Goal: Task Accomplishment & Management: Manage account settings

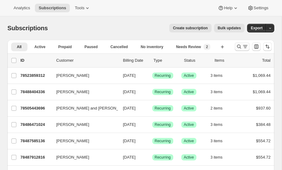
click at [240, 46] on icon "Search and filter results" at bounding box center [239, 47] width 4 height 4
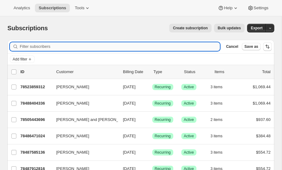
click at [58, 45] on input "Filter subscribers" at bounding box center [120, 46] width 200 height 9
type input "lemieux"
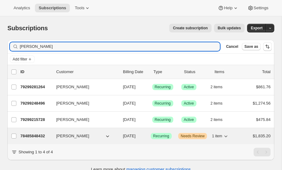
click at [37, 133] on p "78485848432" at bounding box center [35, 136] width 31 height 6
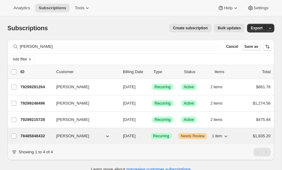
click at [30, 134] on p "78485848432" at bounding box center [35, 136] width 31 height 6
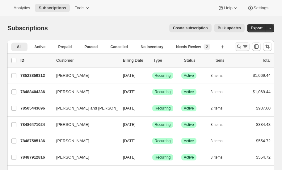
click at [241, 46] on icon "Search and filter results" at bounding box center [239, 46] width 6 height 6
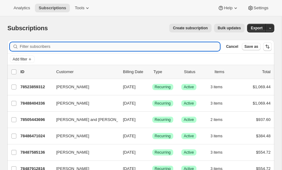
click at [63, 48] on input "Filter subscribers" at bounding box center [120, 46] width 200 height 9
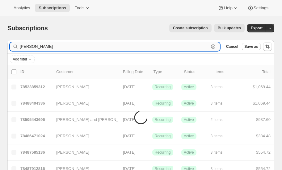
type input "lemieux"
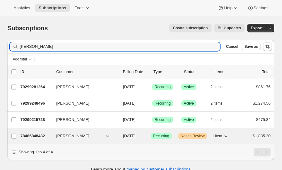
click at [33, 134] on p "78485848432" at bounding box center [35, 136] width 31 height 6
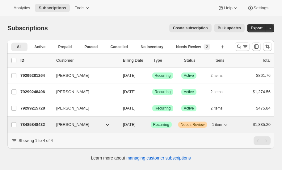
click at [34, 122] on p "78485848432" at bounding box center [35, 125] width 31 height 6
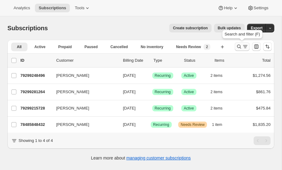
click at [239, 44] on icon "Search and filter results" at bounding box center [239, 46] width 6 height 6
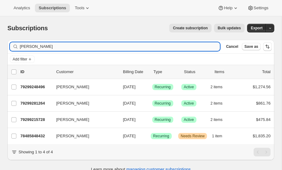
click at [44, 47] on input "lemieux" at bounding box center [120, 46] width 200 height 9
type input "l"
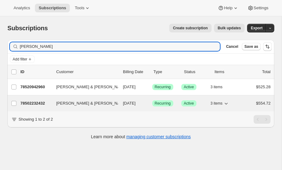
type input "[PERSON_NAME]"
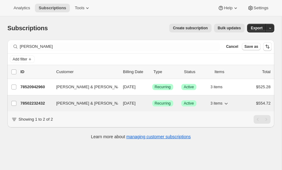
click at [31, 101] on p "78502232432" at bounding box center [35, 103] width 31 height 6
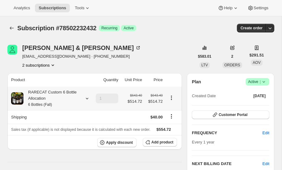
click at [86, 97] on icon at bounding box center [87, 98] width 6 height 6
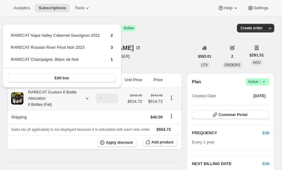
click at [86, 97] on icon at bounding box center [87, 98] width 6 height 6
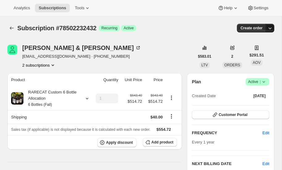
click at [270, 27] on icon "button" at bounding box center [269, 28] width 6 height 6
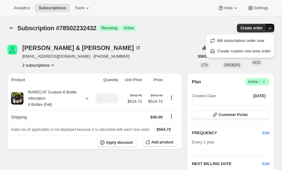
click at [177, 47] on div "Greg & Amy Chappell gchap55@aol.com · +13176585269 2 subscriptions" at bounding box center [100, 56] width 187 height 23
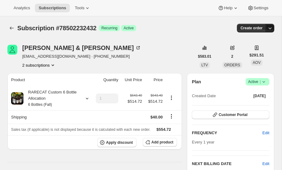
click at [270, 28] on icon "button" at bounding box center [269, 28] width 6 height 6
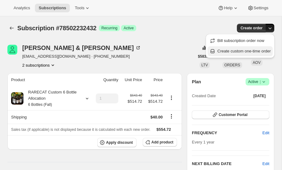
click at [237, 52] on span "Create custom one-time order" at bounding box center [243, 51] width 53 height 5
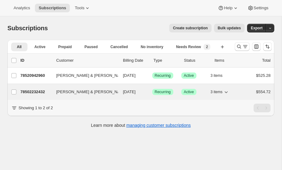
click at [31, 91] on p "78502232432" at bounding box center [35, 92] width 31 height 6
click at [33, 90] on p "78502232432" at bounding box center [35, 92] width 31 height 6
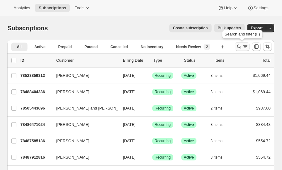
click at [239, 46] on icon "Search and filter results" at bounding box center [239, 46] width 6 height 6
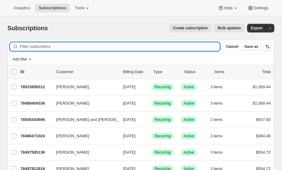
click at [53, 47] on input "Filter subscribers" at bounding box center [120, 46] width 200 height 9
type input "chappell"
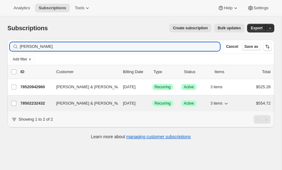
click at [30, 102] on p "78502232432" at bounding box center [35, 103] width 31 height 6
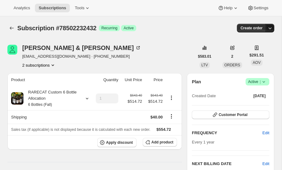
click at [270, 27] on icon "button" at bounding box center [269, 28] width 6 height 6
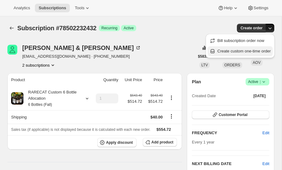
click at [239, 51] on span "Create custom one-time order" at bounding box center [243, 51] width 53 height 5
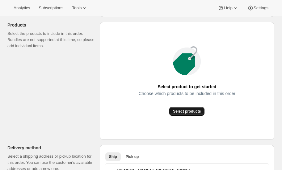
scroll to position [72, 0]
click at [186, 109] on span "Select products" at bounding box center [187, 111] width 28 height 5
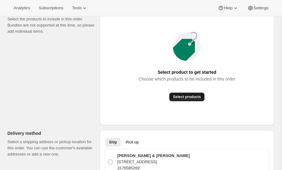
scroll to position [86, 0]
click at [189, 98] on span "Select products" at bounding box center [187, 97] width 28 height 5
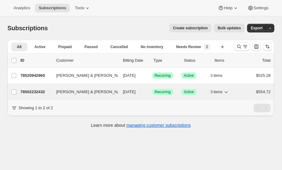
click at [31, 90] on p "78502232432" at bounding box center [35, 92] width 31 height 6
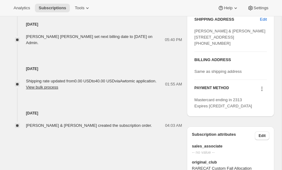
scroll to position [272, 0]
click at [261, 92] on icon at bounding box center [261, 89] width 6 height 6
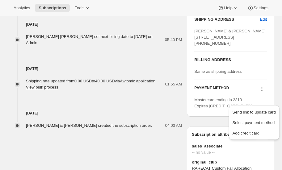
click at [261, 92] on icon at bounding box center [261, 89] width 6 height 6
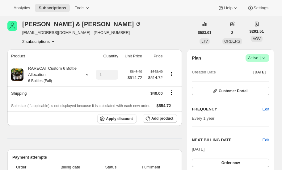
scroll to position [0, 0]
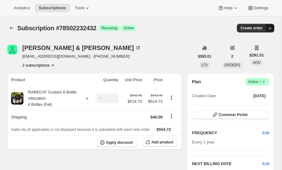
click at [269, 28] on icon "button" at bounding box center [269, 28] width 6 height 6
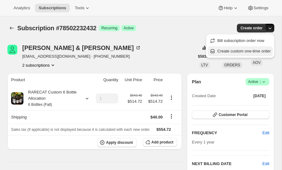
click at [240, 51] on span "Create custom one-time order" at bounding box center [243, 51] width 53 height 5
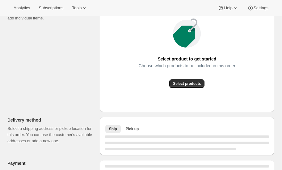
scroll to position [96, 0]
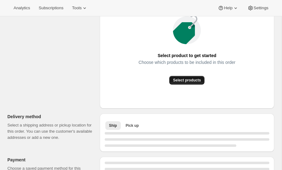
click at [183, 79] on span "Select products" at bounding box center [187, 80] width 28 height 5
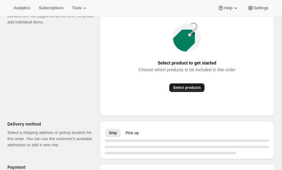
scroll to position [103, 0]
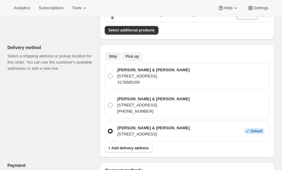
click at [133, 56] on span "Pick up" at bounding box center [132, 56] width 13 height 5
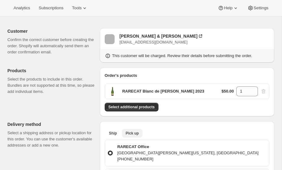
scroll to position [26, 0]
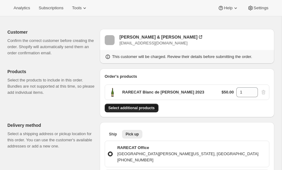
click at [130, 105] on span "Select additional products" at bounding box center [131, 107] width 46 height 5
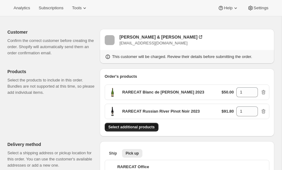
click at [131, 127] on span "Select additional products" at bounding box center [131, 127] width 46 height 5
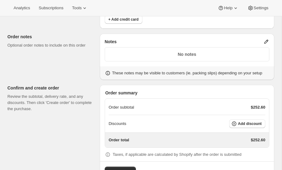
scroll to position [291, 0]
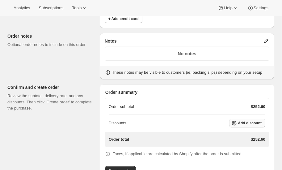
click at [254, 121] on span "Add discount" at bounding box center [249, 123] width 24 height 5
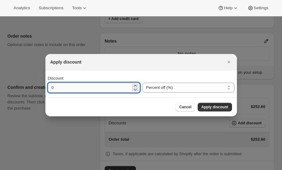
click at [85, 90] on input "0" at bounding box center [89, 88] width 83 height 10
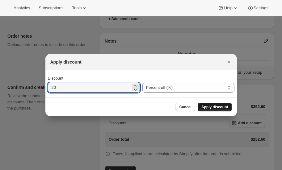
type input "20"
click at [207, 105] on span "Apply discount" at bounding box center [214, 107] width 27 height 5
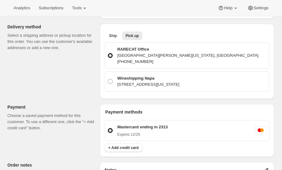
scroll to position [307, 0]
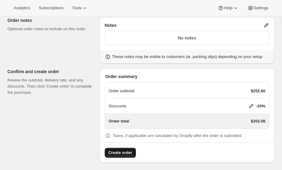
click at [117, 150] on span "Create order" at bounding box center [120, 153] width 24 height 6
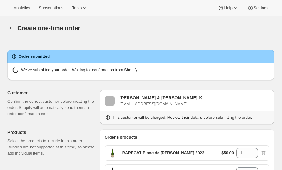
radio input "true"
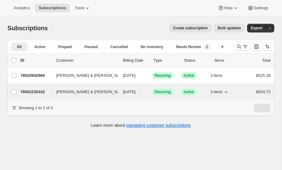
click at [34, 91] on p "78502232432" at bounding box center [35, 92] width 31 height 6
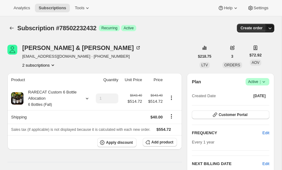
click at [270, 28] on icon "button" at bounding box center [269, 28] width 6 height 6
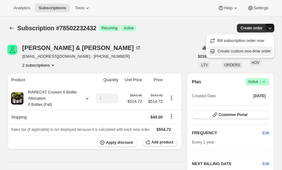
click at [237, 51] on span "Create custom one-time order" at bounding box center [243, 51] width 53 height 5
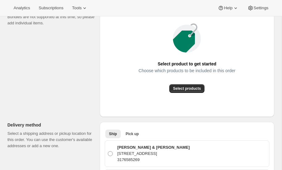
scroll to position [96, 0]
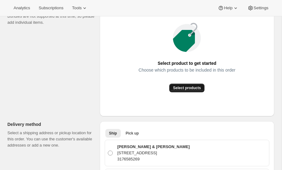
click at [191, 87] on span "Select products" at bounding box center [187, 87] width 28 height 5
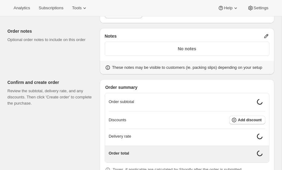
scroll to position [305, 0]
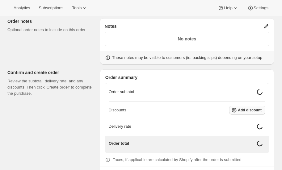
click at [246, 109] on span "Add discount" at bounding box center [249, 110] width 24 height 5
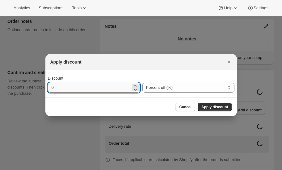
click at [89, 86] on input "0" at bounding box center [89, 88] width 83 height 10
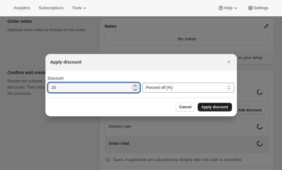
type input "20"
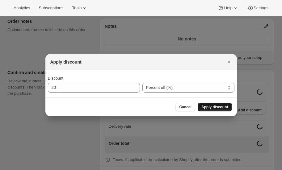
click at [215, 106] on span "Apply discount" at bounding box center [214, 107] width 27 height 5
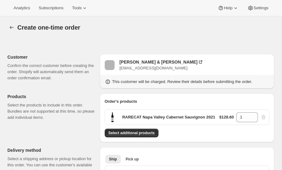
scroll to position [0, 0]
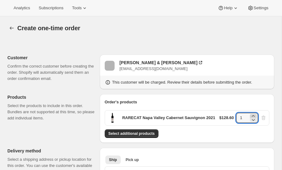
click at [254, 115] on icon at bounding box center [252, 116] width 3 height 2
type input "3"
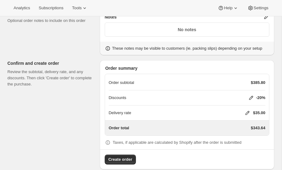
scroll to position [315, 0]
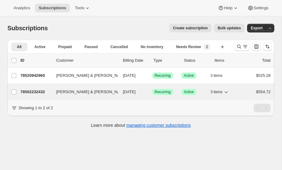
click at [33, 91] on p "78502232432" at bounding box center [35, 92] width 31 height 6
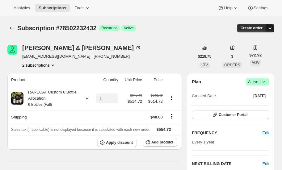
click at [269, 28] on icon "button" at bounding box center [269, 28] width 6 height 6
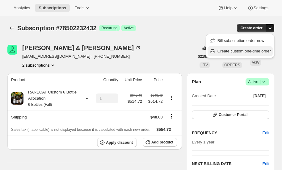
click at [247, 51] on span "Create custom one-time order" at bounding box center [243, 51] width 53 height 5
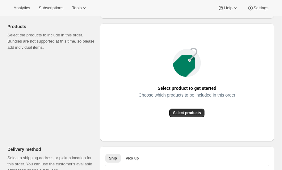
scroll to position [76, 0]
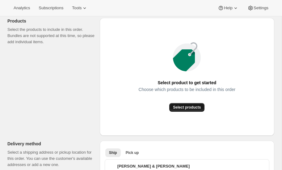
click at [186, 106] on span "Select products" at bounding box center [187, 107] width 28 height 5
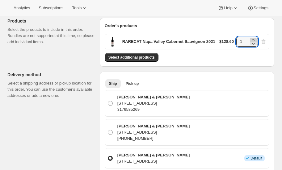
click at [254, 38] on icon at bounding box center [253, 40] width 6 height 6
type input "3"
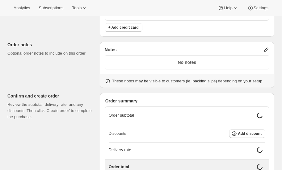
scroll to position [290, 0]
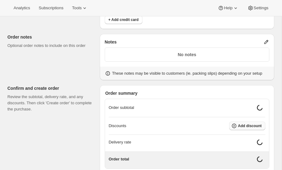
click at [247, 123] on span "Add discount" at bounding box center [249, 125] width 24 height 5
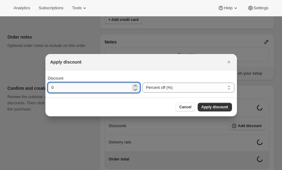
click at [85, 89] on input "0" at bounding box center [89, 88] width 83 height 10
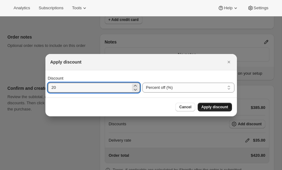
type input "20"
click at [204, 108] on span "Apply discount" at bounding box center [214, 107] width 27 height 5
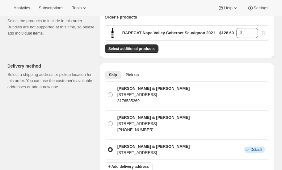
scroll to position [321, 0]
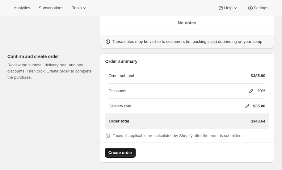
click at [119, 150] on span "Create order" at bounding box center [120, 153] width 24 height 6
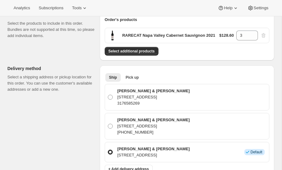
scroll to position [116, 0]
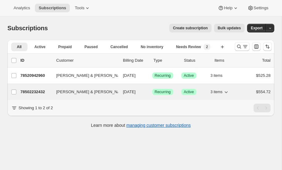
click at [35, 90] on p "78502232432" at bounding box center [35, 92] width 31 height 6
click at [32, 91] on p "78502232432" at bounding box center [35, 92] width 31 height 6
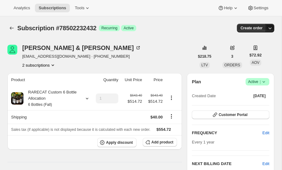
click at [269, 28] on icon "button" at bounding box center [269, 28] width 6 height 6
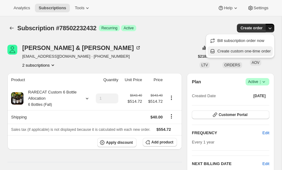
click at [247, 50] on span "Create custom one-time order" at bounding box center [243, 51] width 53 height 5
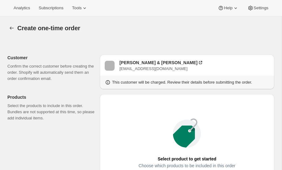
radio input "true"
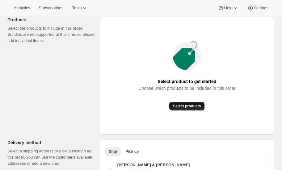
scroll to position [79, 0]
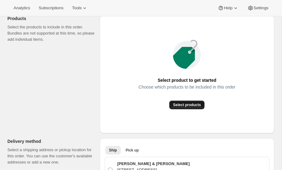
click at [184, 106] on span "Select products" at bounding box center [187, 104] width 28 height 5
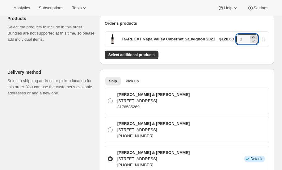
click at [254, 36] on icon at bounding box center [253, 37] width 6 height 6
type input "3"
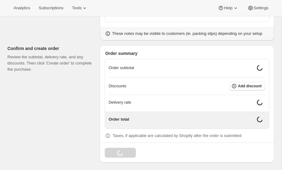
scroll to position [330, 0]
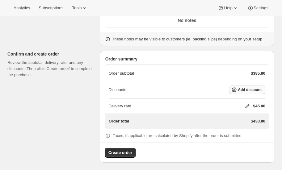
click at [254, 87] on span "Add discount" at bounding box center [249, 89] width 24 height 5
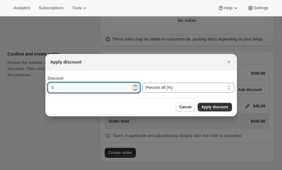
click at [79, 88] on input "0" at bounding box center [89, 88] width 83 height 10
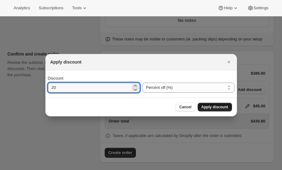
type input "20"
click at [217, 106] on span "Apply discount" at bounding box center [214, 107] width 27 height 5
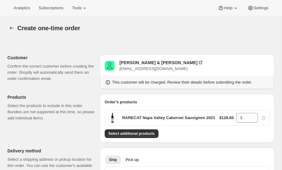
scroll to position [328, 0]
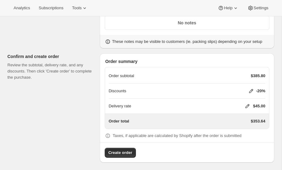
click at [245, 103] on icon at bounding box center [247, 106] width 6 height 6
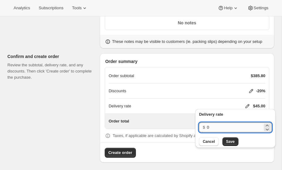
click at [213, 128] on input "0" at bounding box center [235, 127] width 56 height 10
type input "35"
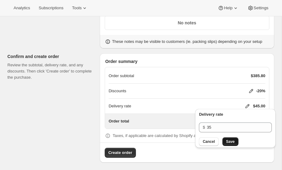
click at [226, 139] on span "Save" at bounding box center [230, 141] width 9 height 5
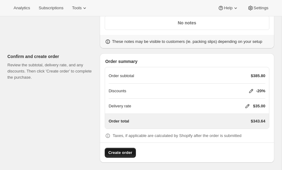
click at [123, 151] on span "Create order" at bounding box center [120, 153] width 24 height 6
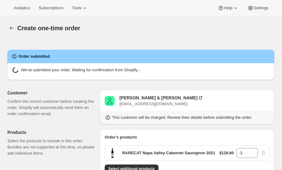
radio input "true"
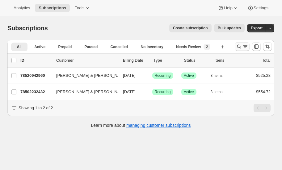
click at [239, 45] on icon "Search and filter results" at bounding box center [239, 46] width 6 height 6
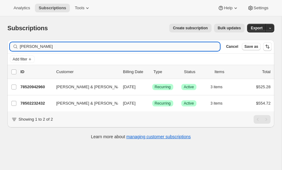
click at [44, 48] on input "[PERSON_NAME]" at bounding box center [120, 46] width 200 height 9
type input "c"
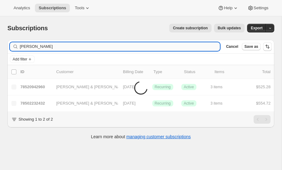
type input "[PERSON_NAME]"
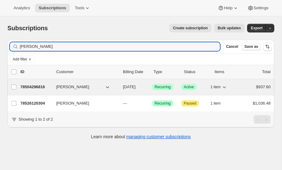
click at [39, 84] on p "78504296816" at bounding box center [35, 87] width 31 height 6
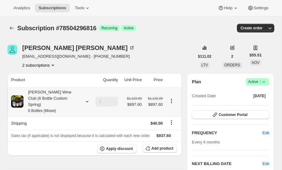
click at [87, 98] on icon at bounding box center [87, 101] width 6 height 6
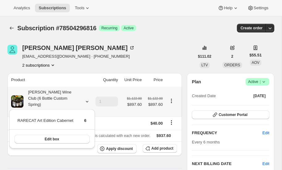
click at [87, 98] on icon at bounding box center [87, 101] width 6 height 6
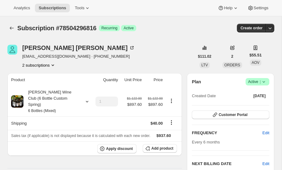
click at [54, 65] on icon "Product actions" at bounding box center [53, 65] width 2 height 2
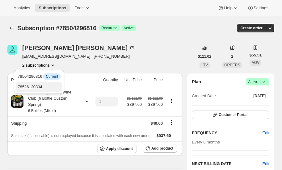
click at [38, 85] on span "78526120304" at bounding box center [30, 87] width 25 height 5
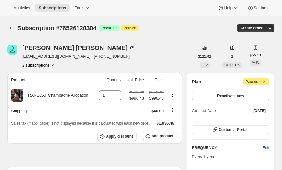
click at [53, 64] on icon "Product actions" at bounding box center [53, 65] width 6 height 6
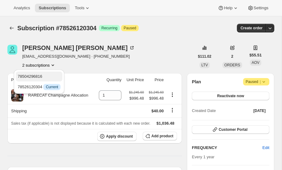
click at [37, 75] on span "78504296816" at bounding box center [30, 76] width 25 height 5
